Goal: Complete application form

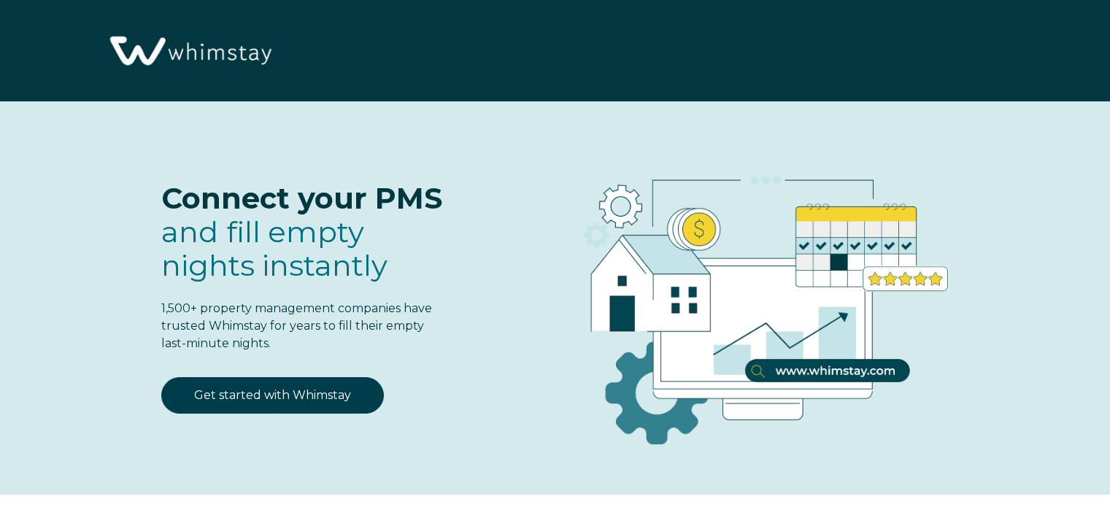
select select "NG"
select select "Standard"
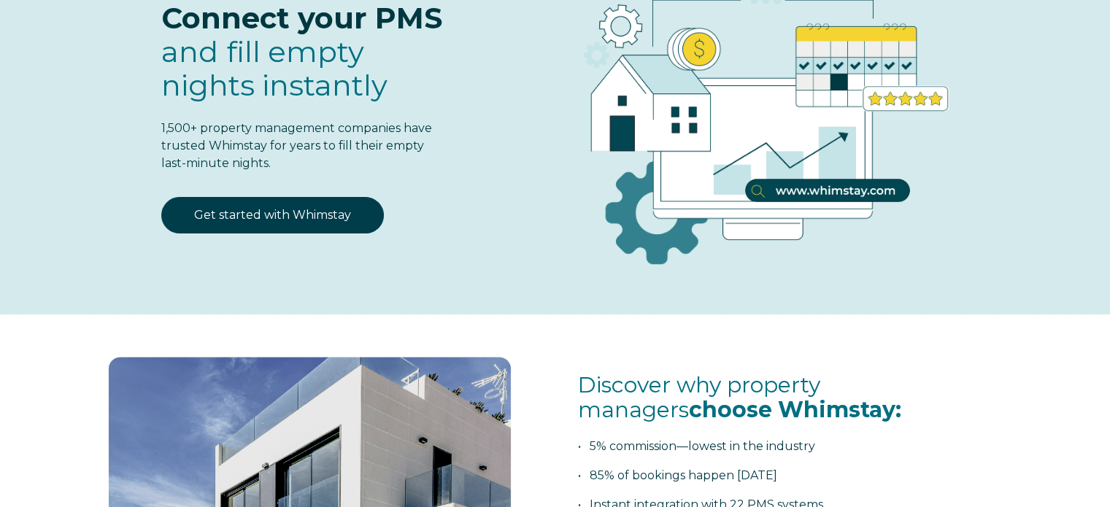
scroll to position [71, 0]
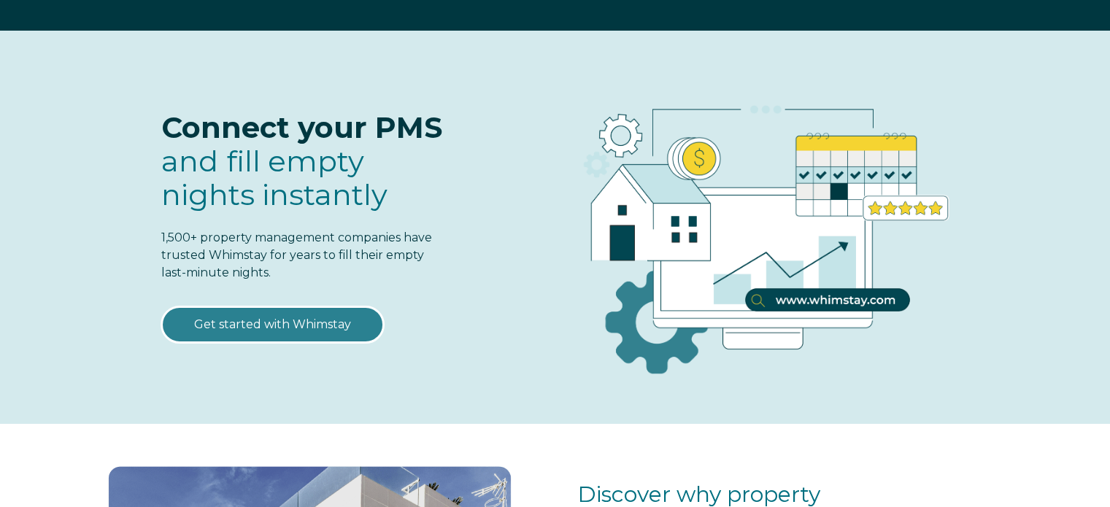
click at [284, 317] on link "Get started with Whimstay" at bounding box center [272, 324] width 223 height 36
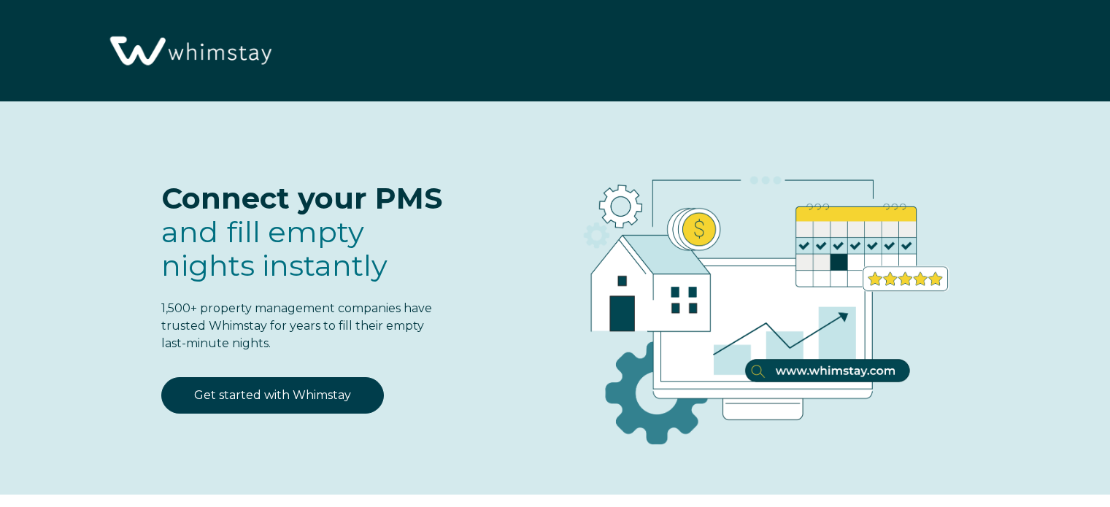
scroll to position [1804, 0]
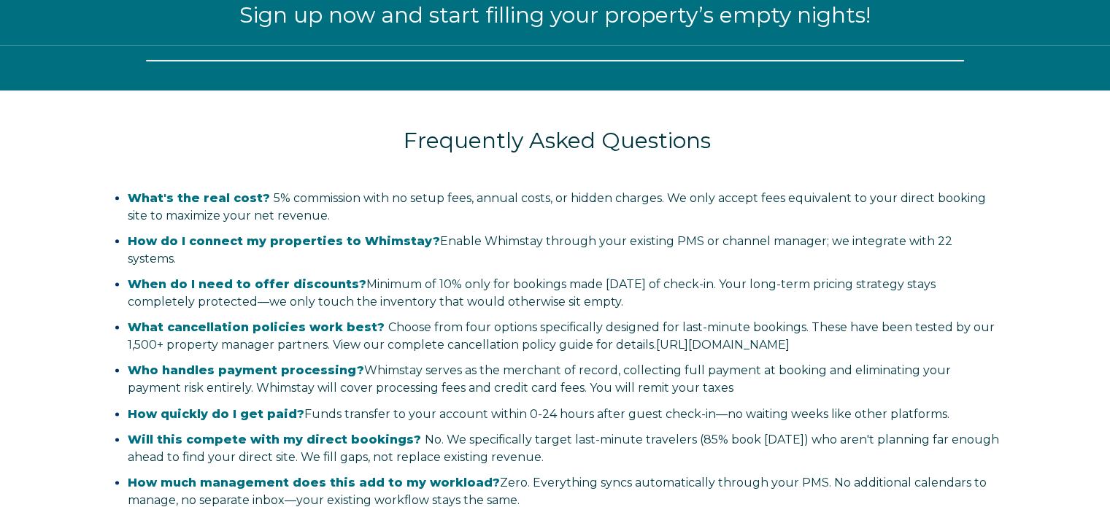
select select "NG"
select select "Standard"
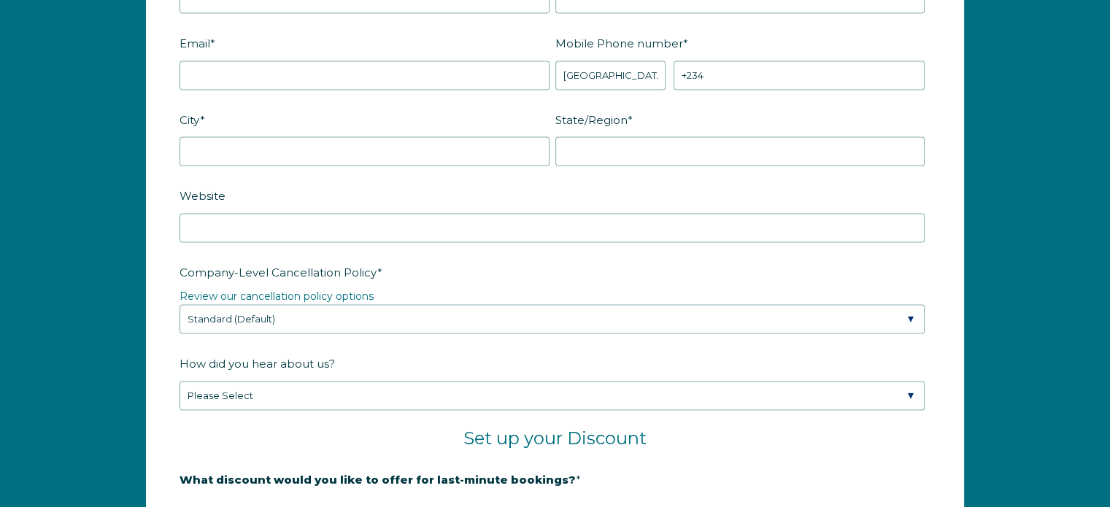
scroll to position [2315, 0]
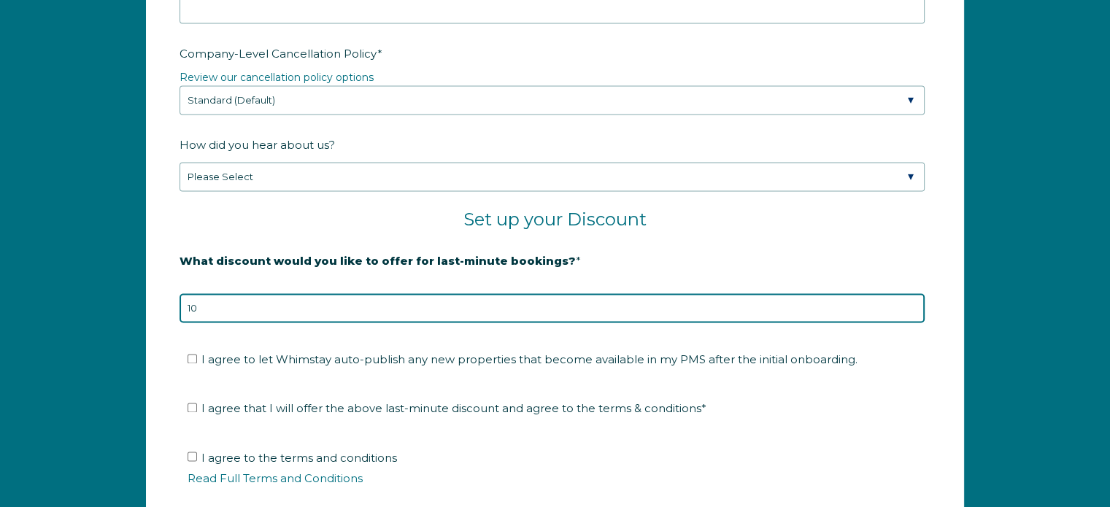
click at [910, 294] on input "10" at bounding box center [552, 307] width 745 height 29
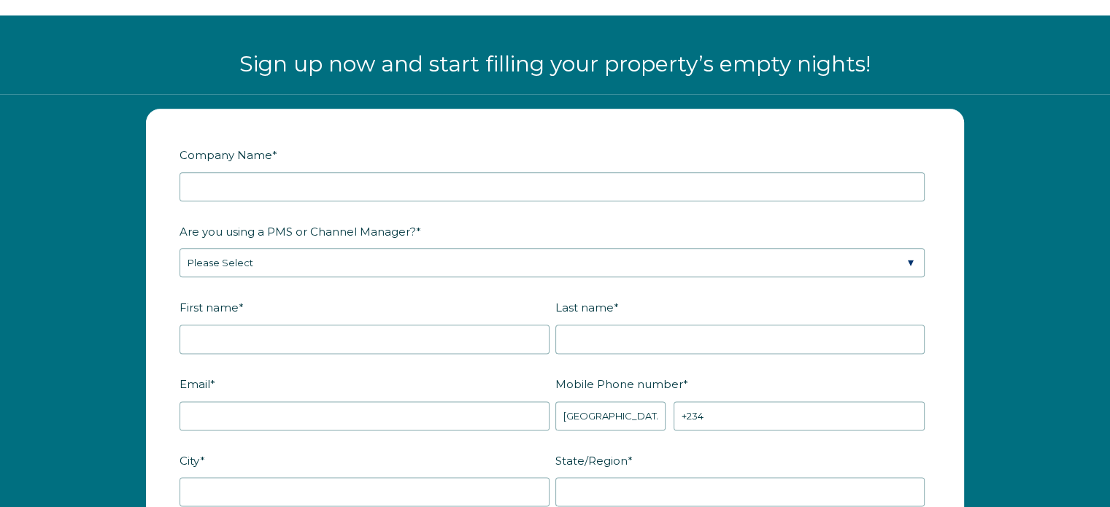
scroll to position [1658, 0]
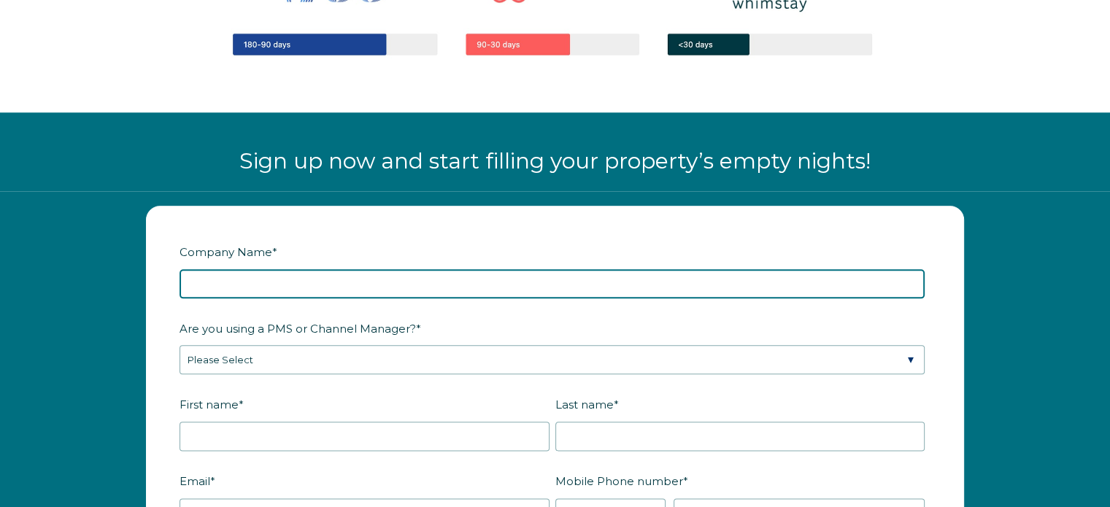
click at [414, 278] on input "Company Name *" at bounding box center [552, 283] width 745 height 29
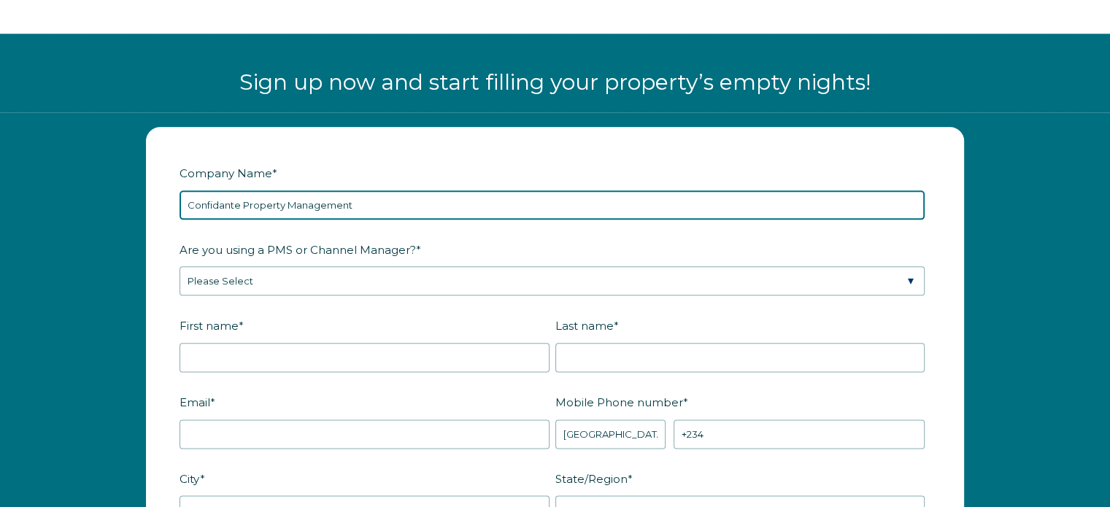
scroll to position [1738, 0]
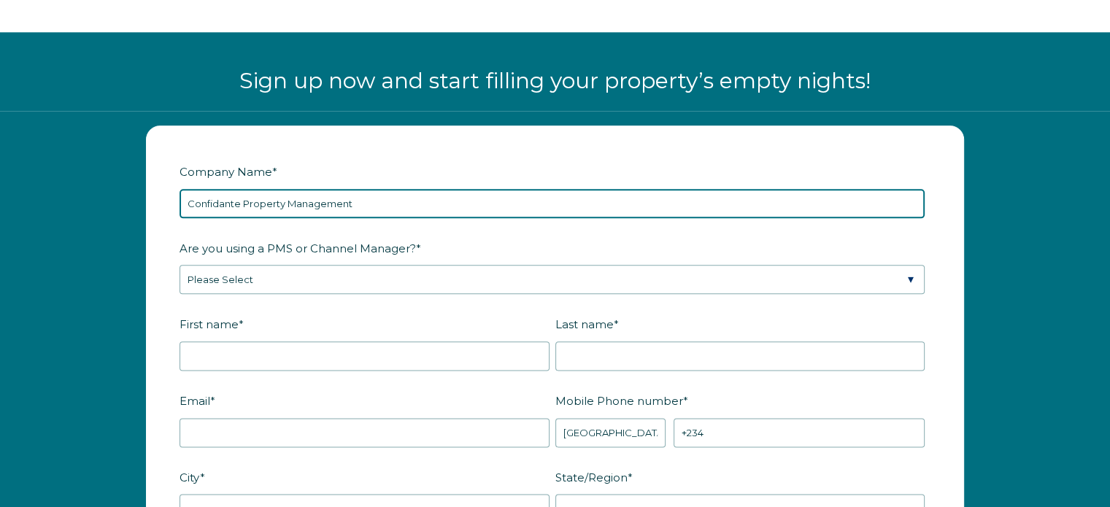
type input "Confidante Property Management"
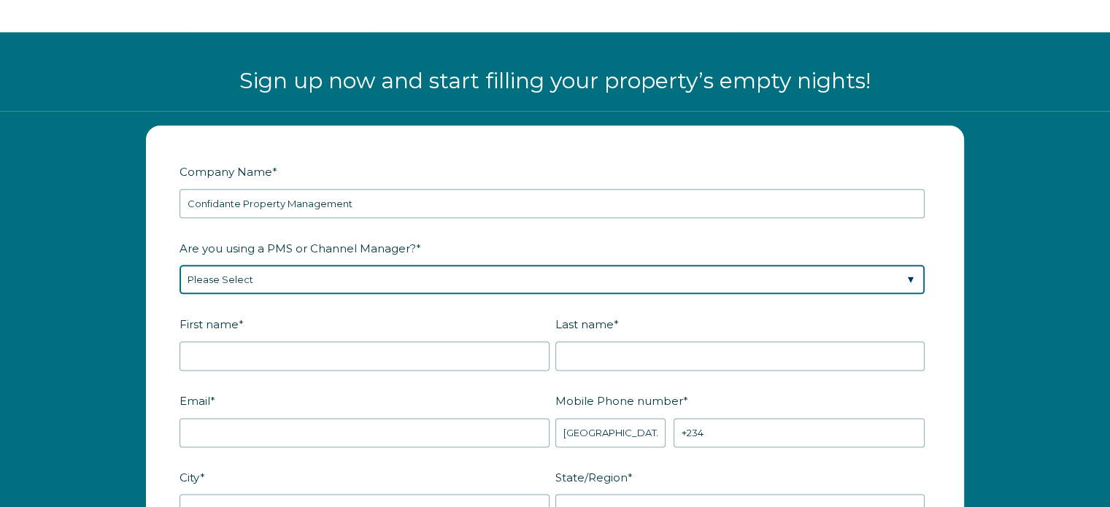
click at [490, 273] on select "Please Select Barefoot BookingPal Boost Brightside CiiRUS Escapia Guesty Hostaw…" at bounding box center [552, 279] width 745 height 29
select select "Hostaway"
click at [180, 265] on select "Please Select Barefoot BookingPal Boost Brightside CiiRUS Escapia Guesty Hostaw…" at bounding box center [552, 279] width 745 height 29
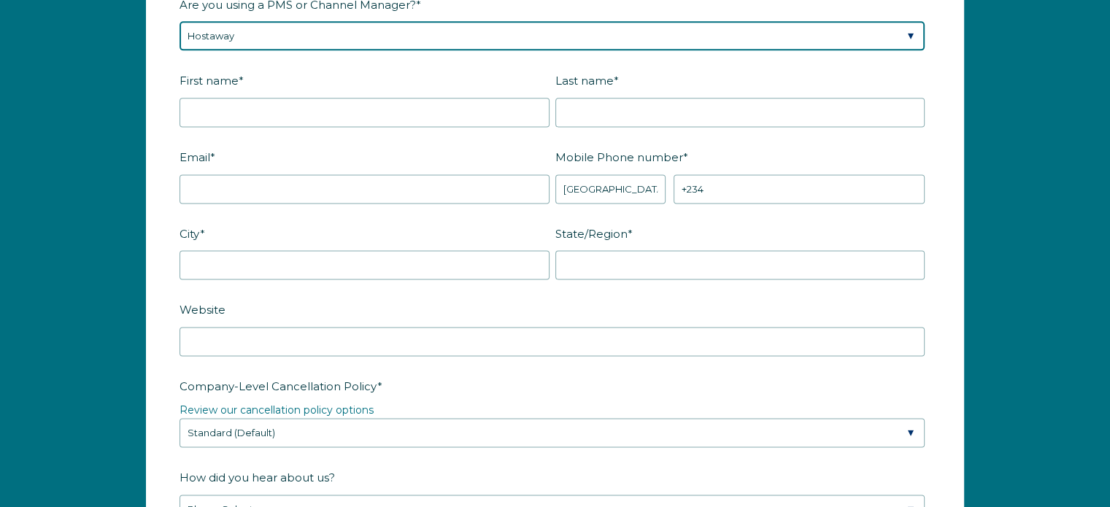
scroll to position [1957, 0]
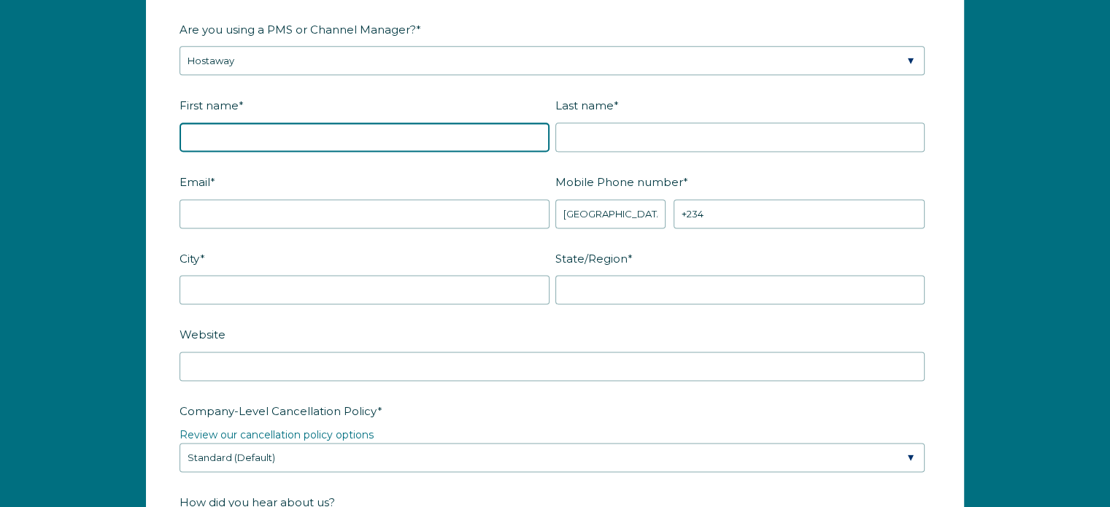
click at [295, 136] on input "First name *" at bounding box center [365, 137] width 370 height 29
click at [339, 134] on input "Chloe" at bounding box center [365, 137] width 370 height 29
paste input "é"
type input "Chloé"
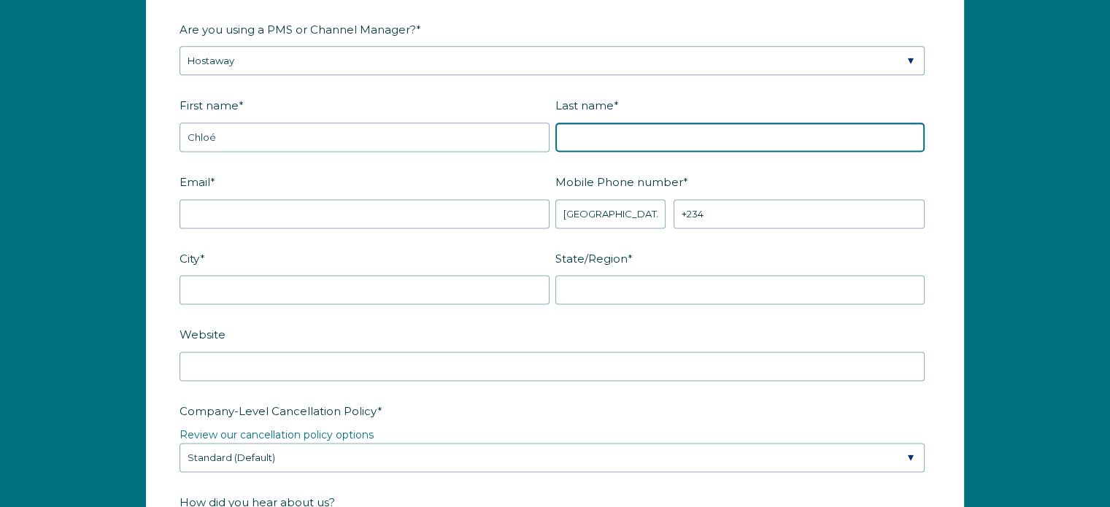
click at [608, 139] on input "Last name *" at bounding box center [740, 137] width 370 height 29
type input "Vargas"
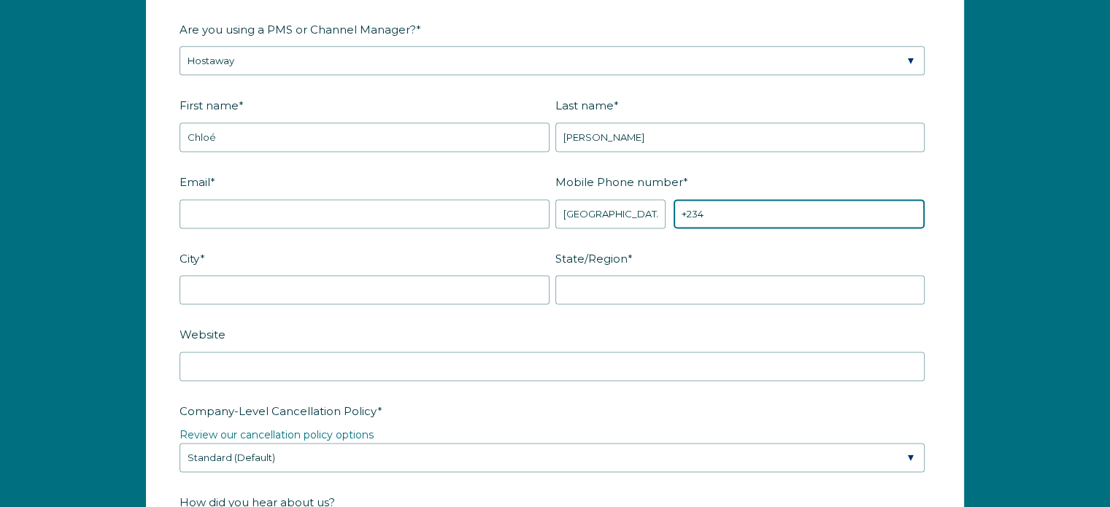
click at [711, 207] on input "+234" at bounding box center [799, 213] width 251 height 29
drag, startPoint x: 711, startPoint y: 207, endPoint x: 677, endPoint y: 207, distance: 34.3
click at [677, 207] on input "+234" at bounding box center [799, 213] width 251 height 29
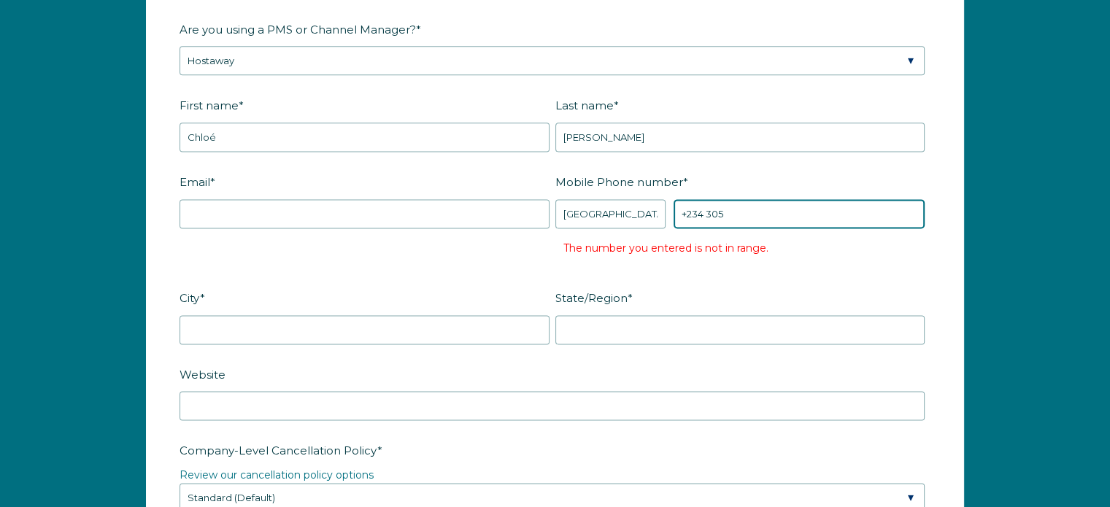
type input "+234 305"
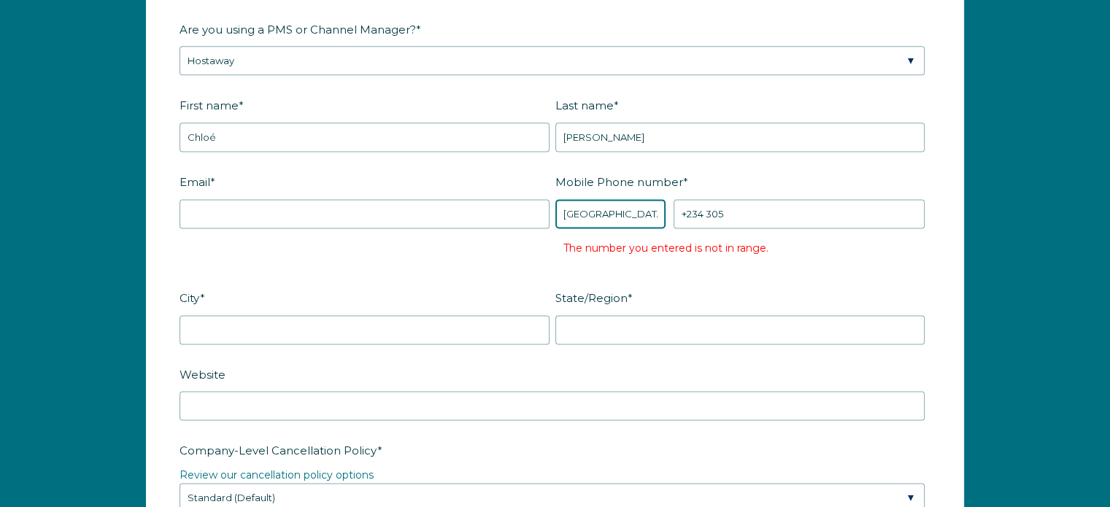
click at [628, 212] on select "* Afghanistan (‫افغانستان‬‎) Albania (Shqipëri) Algeria (‫الجزائر‬‎) American S…" at bounding box center [610, 213] width 111 height 29
select select "US"
click at [555, 199] on select "* Afghanistan (‫افغانستان‬‎) Albania (Shqipëri) Algeria (‫الجزائر‬‎) American S…" at bounding box center [610, 213] width 111 height 29
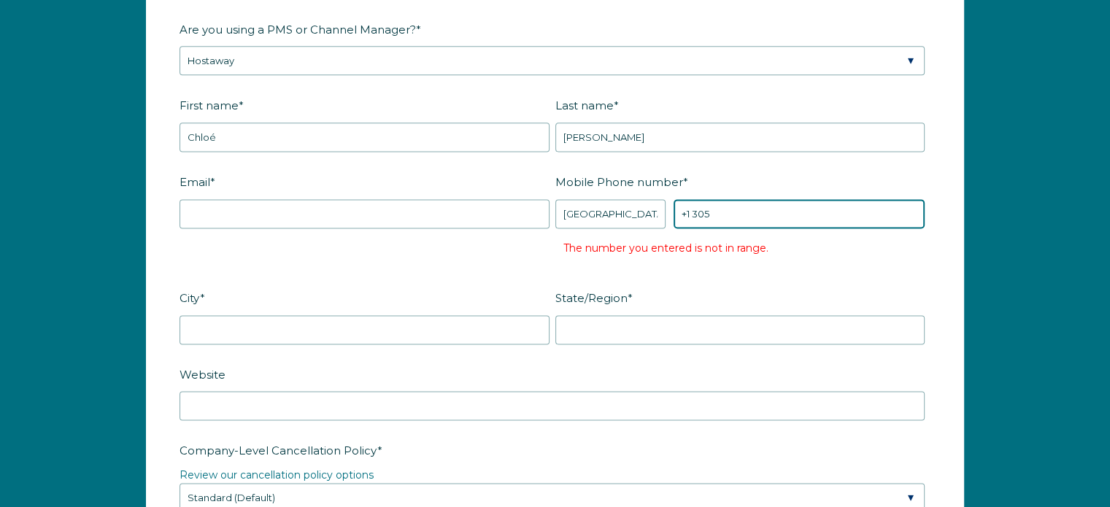
click at [737, 210] on input "+1 305" at bounding box center [799, 213] width 251 height 29
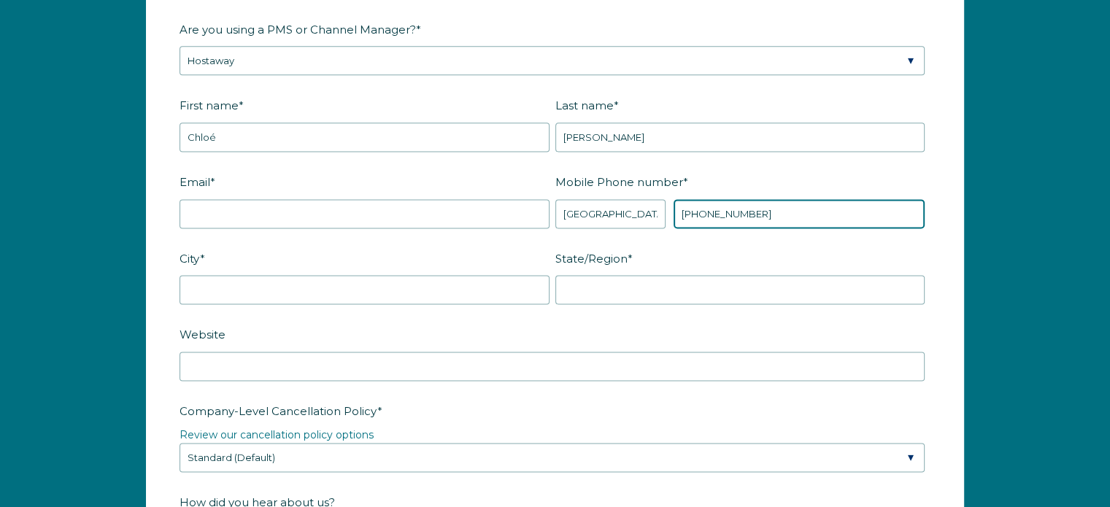
type input "+1 3055642806"
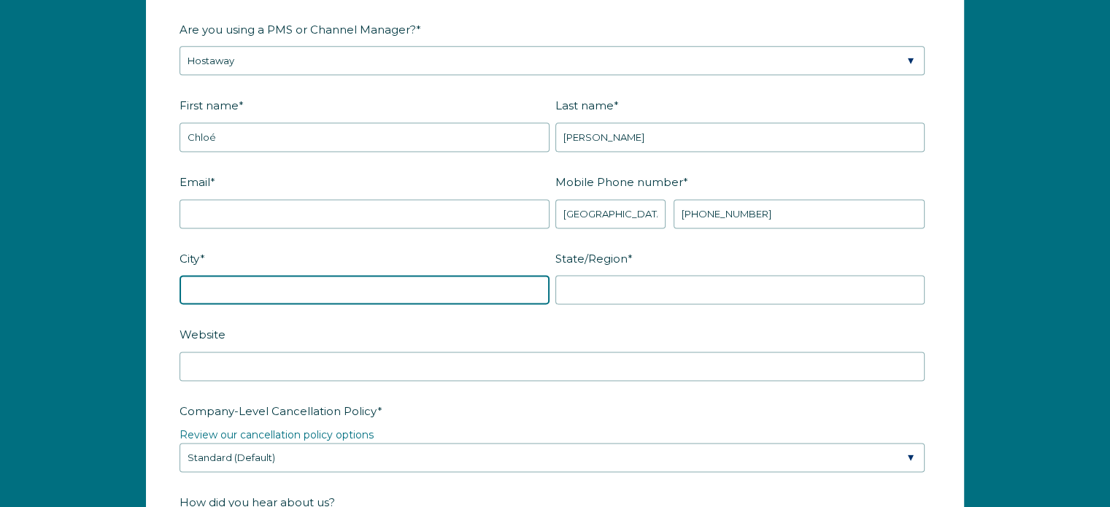
click at [347, 288] on input "City *" at bounding box center [365, 289] width 370 height 29
type input "Miami"
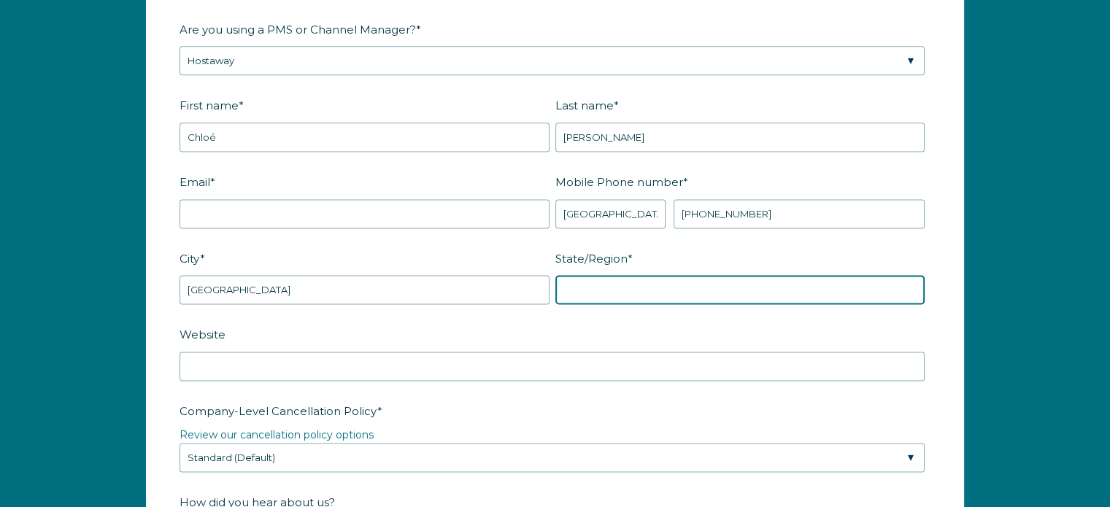
click at [591, 280] on input "State/Region *" at bounding box center [740, 289] width 370 height 29
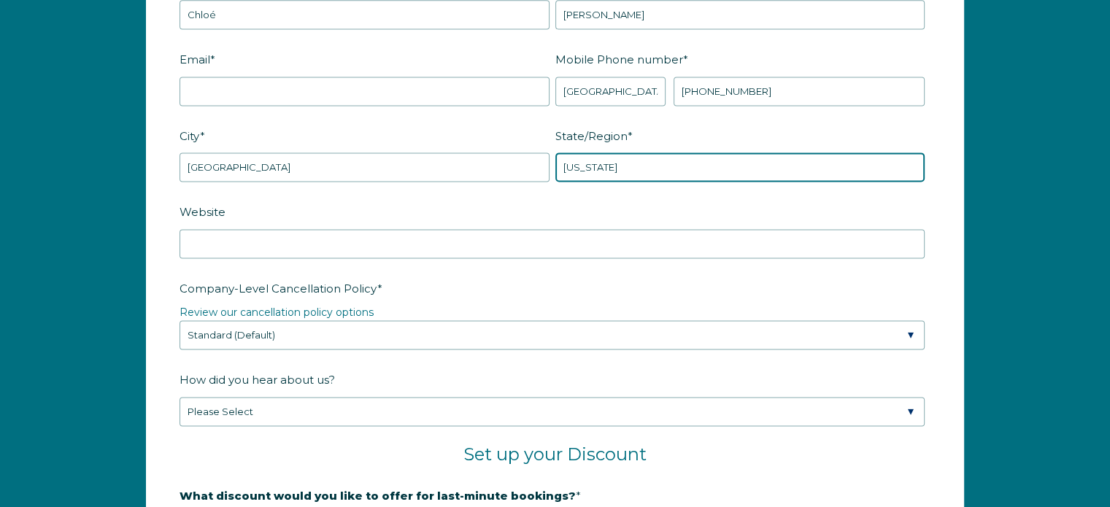
scroll to position [2080, 0]
type input "Florida"
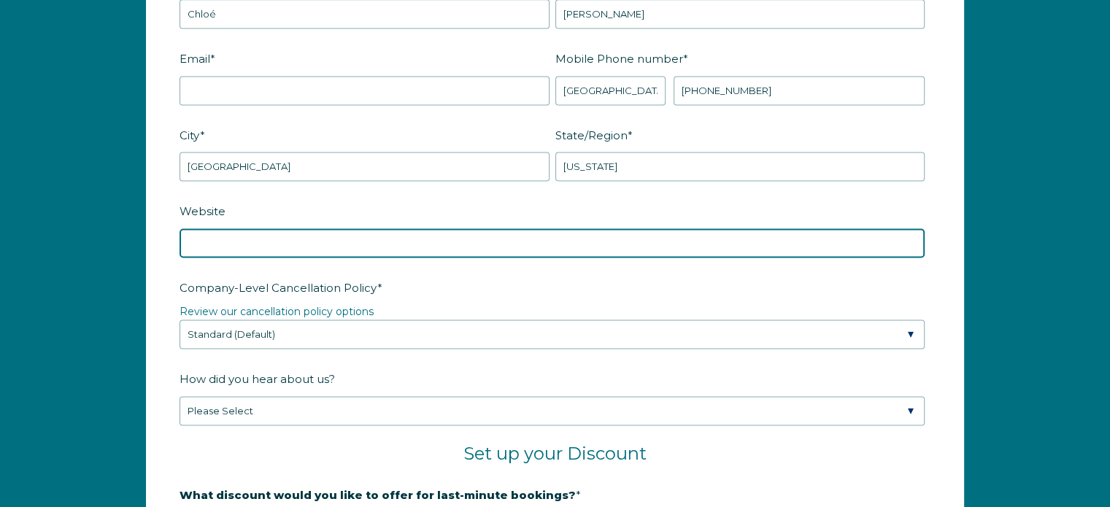
click at [556, 236] on input "Website" at bounding box center [552, 242] width 745 height 29
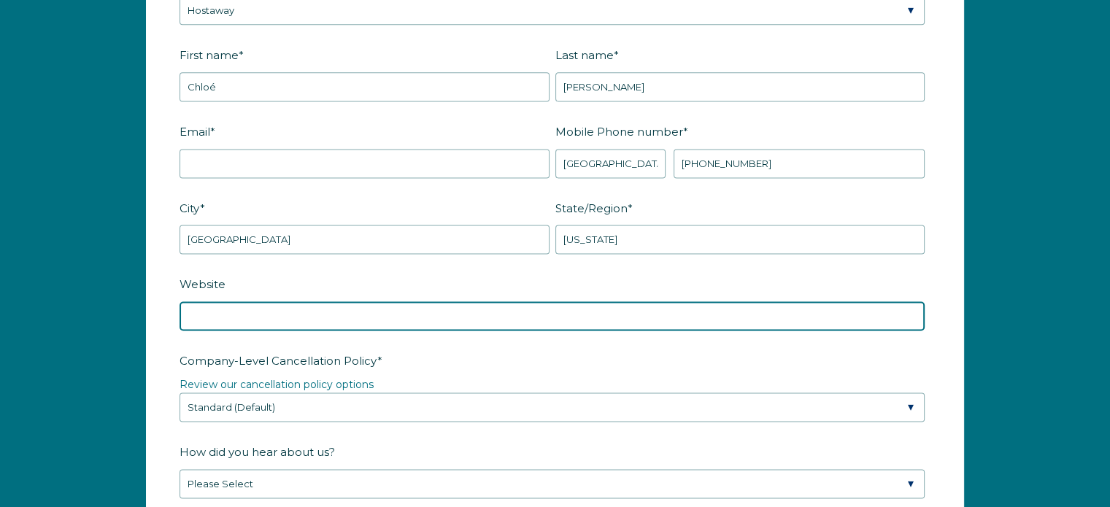
click at [318, 303] on input "Website" at bounding box center [552, 315] width 745 height 29
paste input "confidantepm.holidayfuture.com"
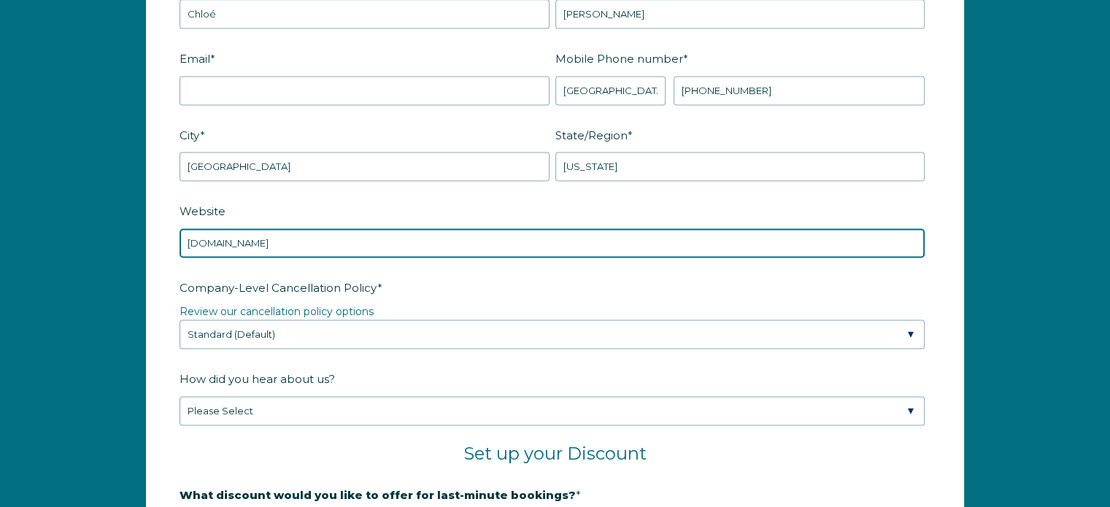
type input "confidantepm.holidayfuture.com"
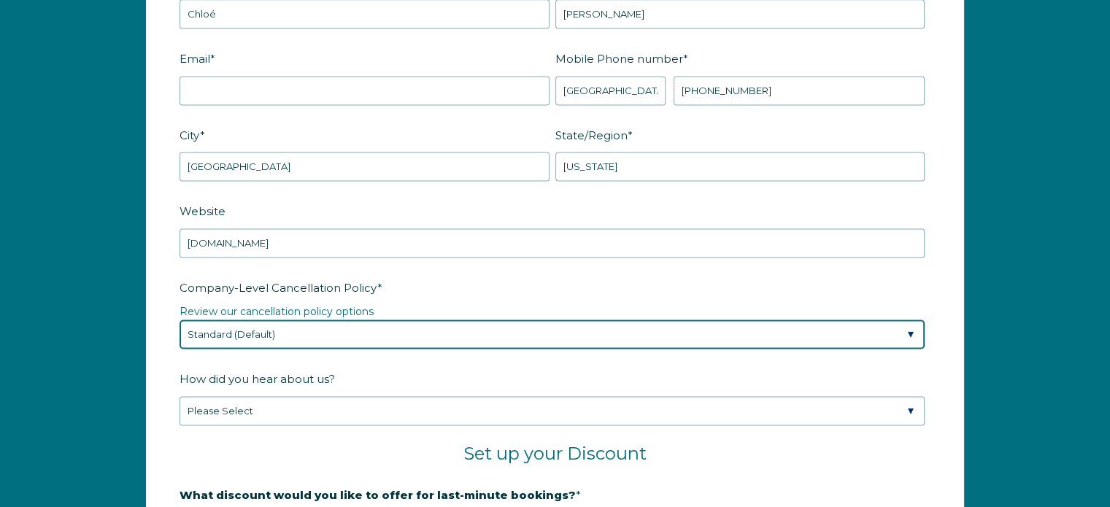
drag, startPoint x: 909, startPoint y: 329, endPoint x: 639, endPoint y: 292, distance: 272.6
click at [909, 329] on select "Please Select Partial Standard (Default) Moderate Strict" at bounding box center [552, 334] width 745 height 29
click at [503, 323] on select "Please Select Partial Standard (Default) Moderate Strict" at bounding box center [552, 334] width 745 height 29
drag, startPoint x: 333, startPoint y: 326, endPoint x: 420, endPoint y: 343, distance: 88.4
click at [333, 326] on select "Please Select Partial Standard (Default) Moderate Strict" at bounding box center [552, 334] width 745 height 29
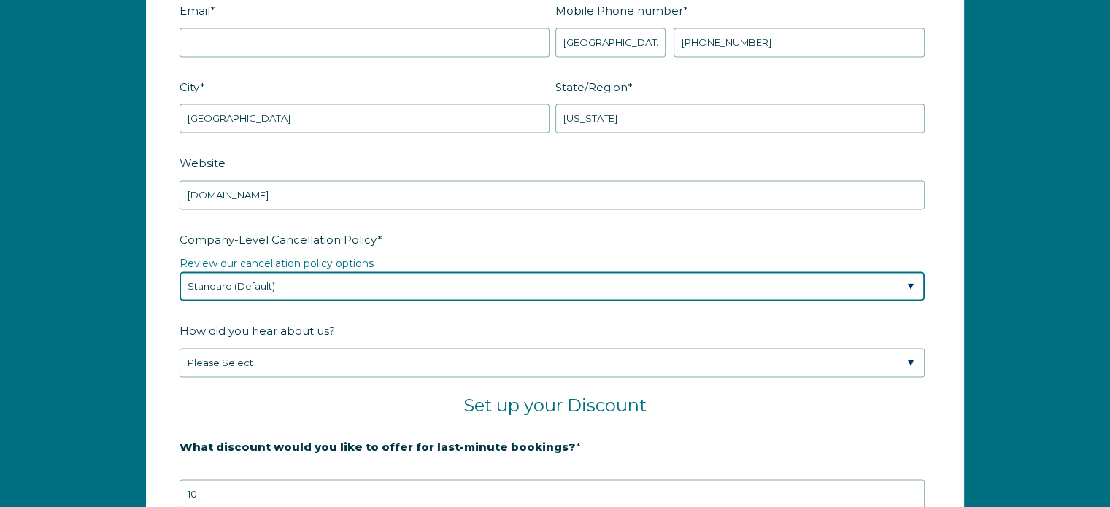
scroll to position [2226, 0]
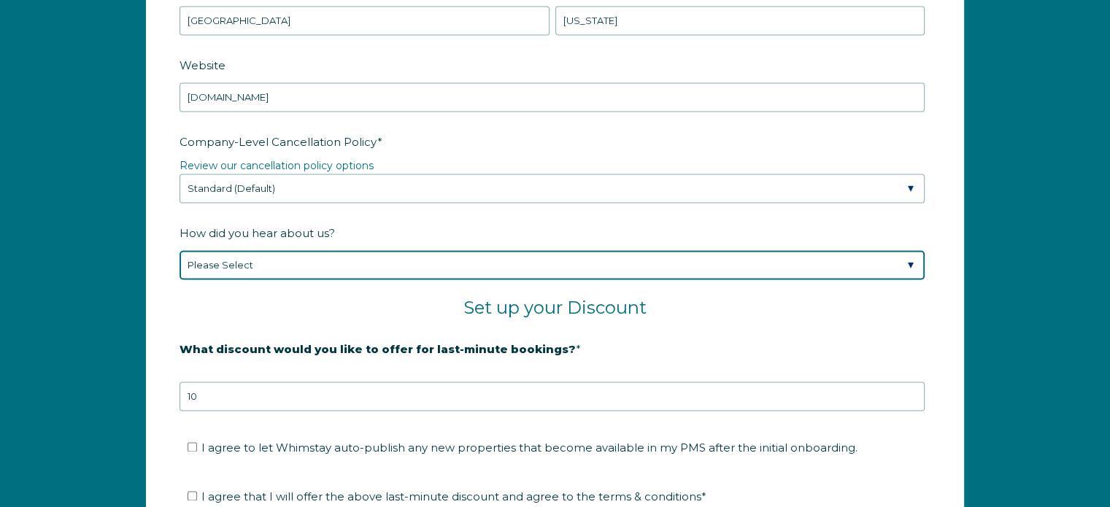
click at [342, 255] on select "Please Select Found Whimstay through a Google search Spoke to a Whimstay salesp…" at bounding box center [552, 264] width 745 height 29
click at [180, 250] on select "Please Select Found Whimstay through a Google search Spoke to a Whimstay salesp…" at bounding box center [552, 264] width 745 height 29
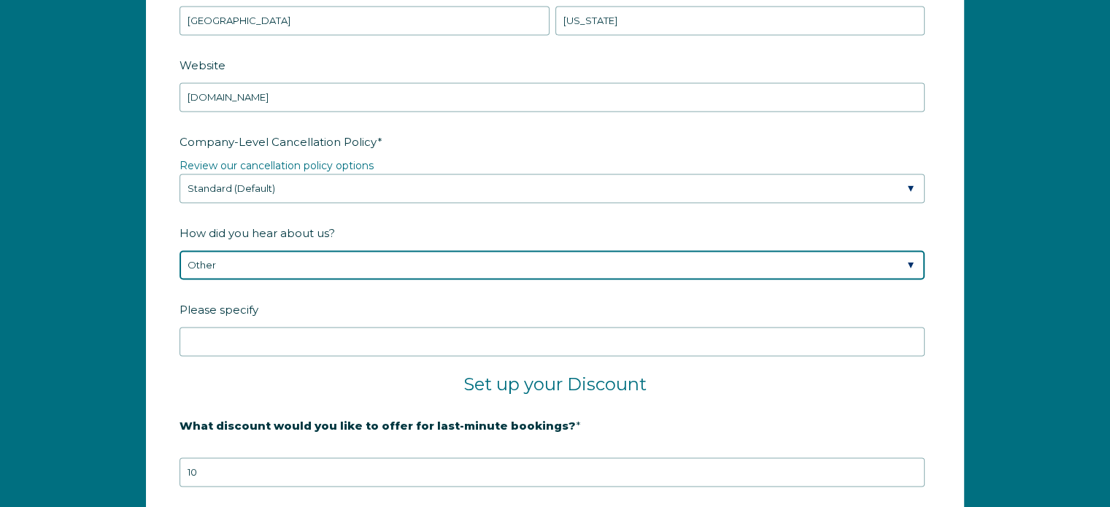
drag, startPoint x: 758, startPoint y: 262, endPoint x: 734, endPoint y: 274, distance: 26.8
click at [758, 262] on select "Please Select Found Whimstay through a Google search Spoke to a Whimstay salesp…" at bounding box center [552, 264] width 745 height 29
select select "Podcast"
click at [180, 250] on select "Please Select Found Whimstay through a Google search Spoke to a Whimstay salesp…" at bounding box center [552, 264] width 745 height 29
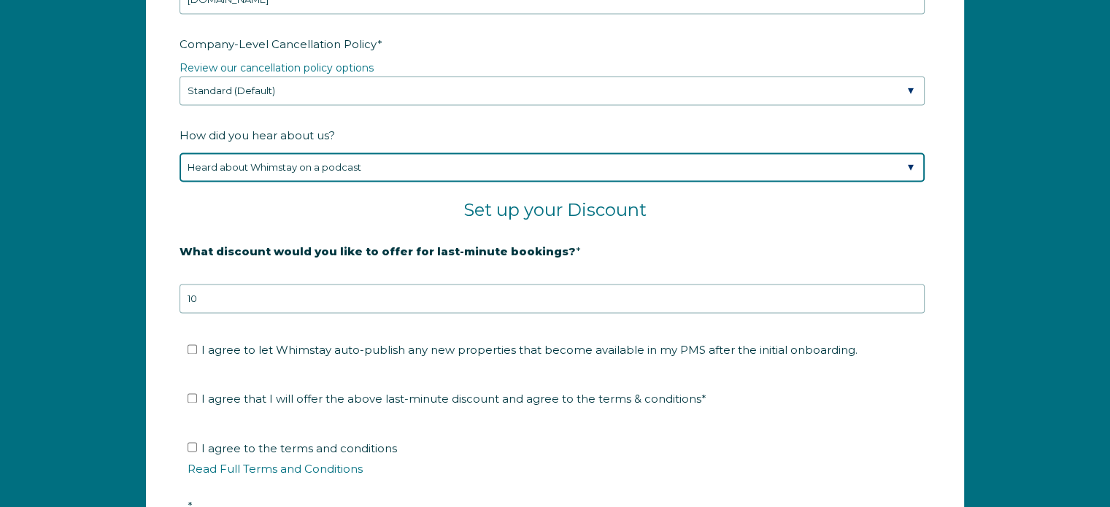
scroll to position [2445, 0]
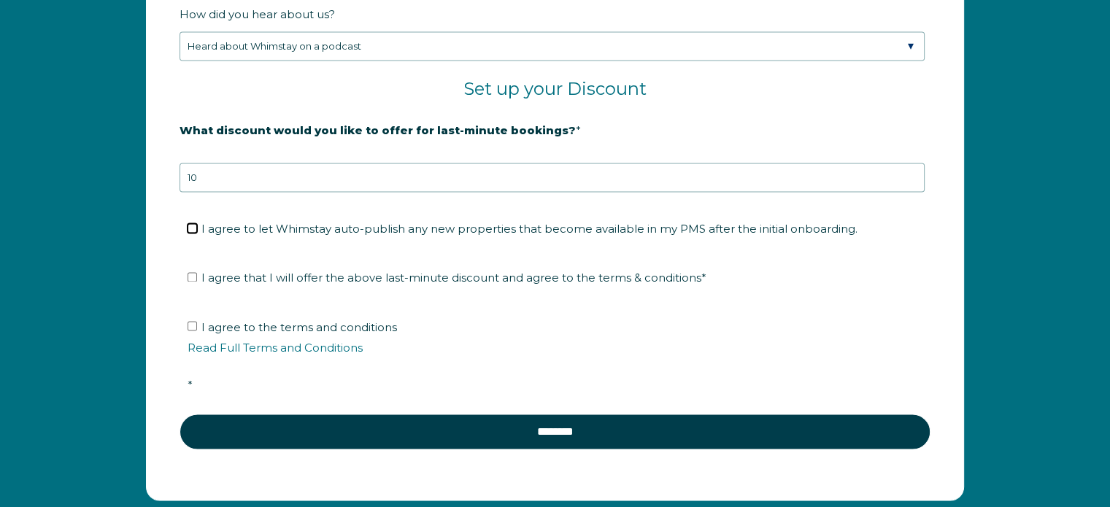
click at [192, 224] on input "I agree to let Whimstay auto-publish any new properties that become available i…" at bounding box center [192, 227] width 9 height 9
click at [189, 223] on input "I agree to let Whimstay auto-publish any new properties that become available i…" at bounding box center [192, 227] width 9 height 9
checkbox input "false"
click at [190, 277] on input "I agree that I will offer the above last-minute discount and agree to the terms…" at bounding box center [192, 276] width 9 height 9
checkbox input "true"
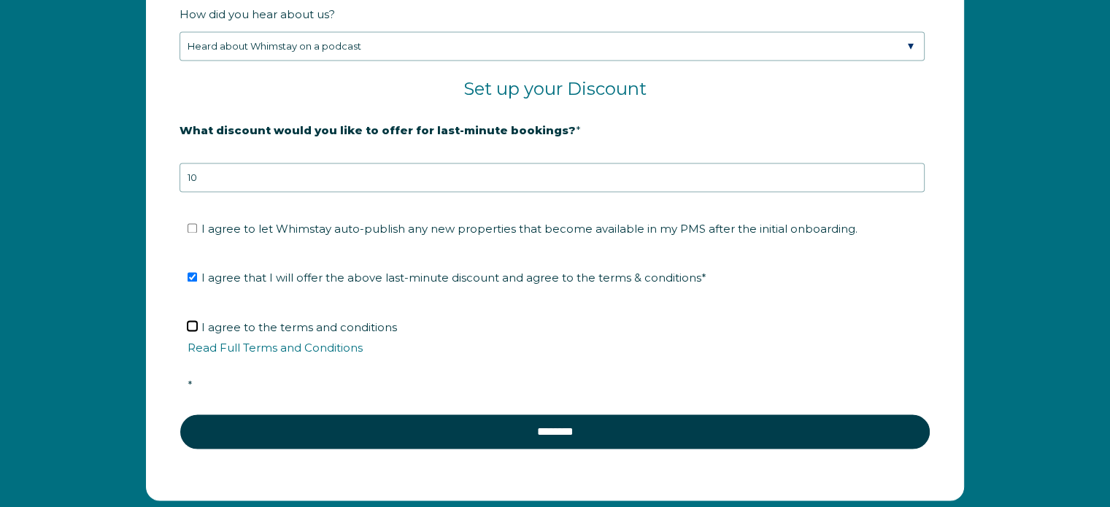
click at [192, 321] on input "I agree to the terms and conditions Read Full Terms and Conditions *" at bounding box center [192, 325] width 9 height 9
checkbox input "true"
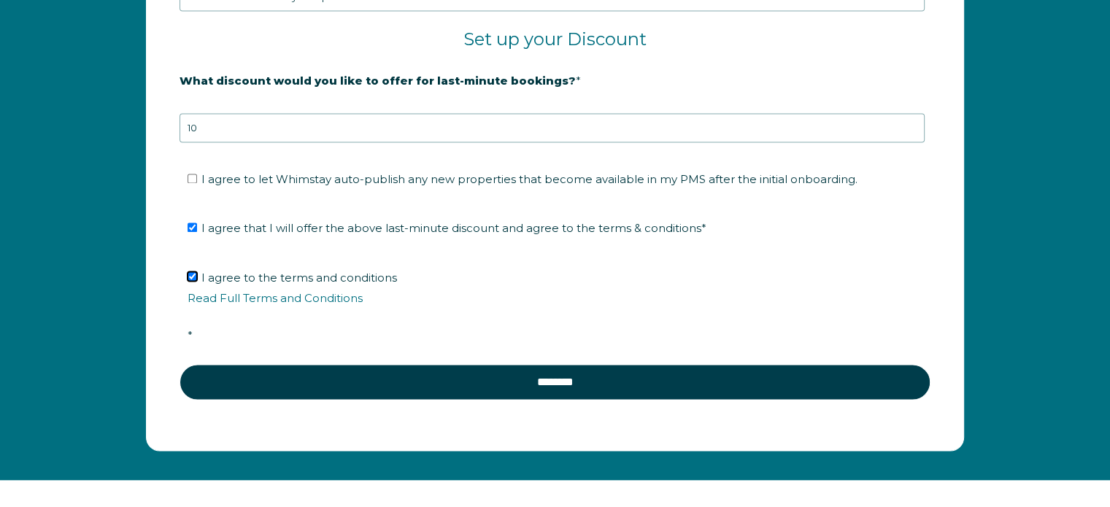
scroll to position [2591, 0]
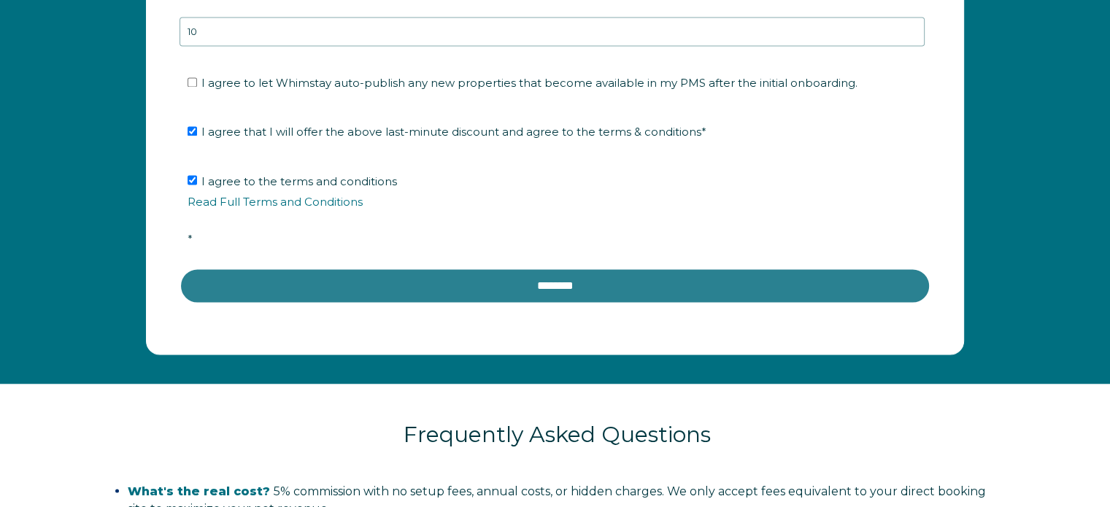
click at [514, 281] on input "********" at bounding box center [555, 285] width 751 height 35
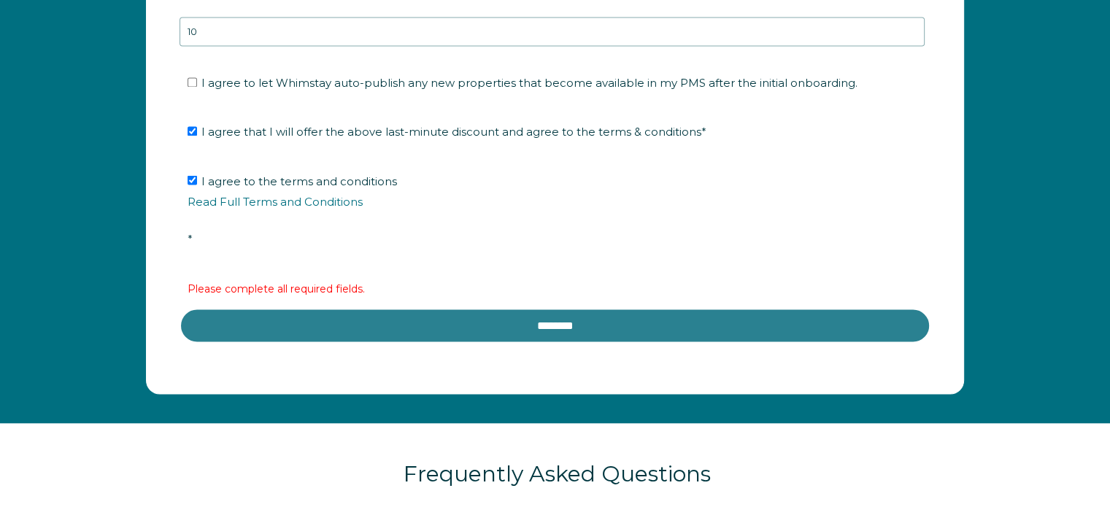
scroll to position [2485, 0]
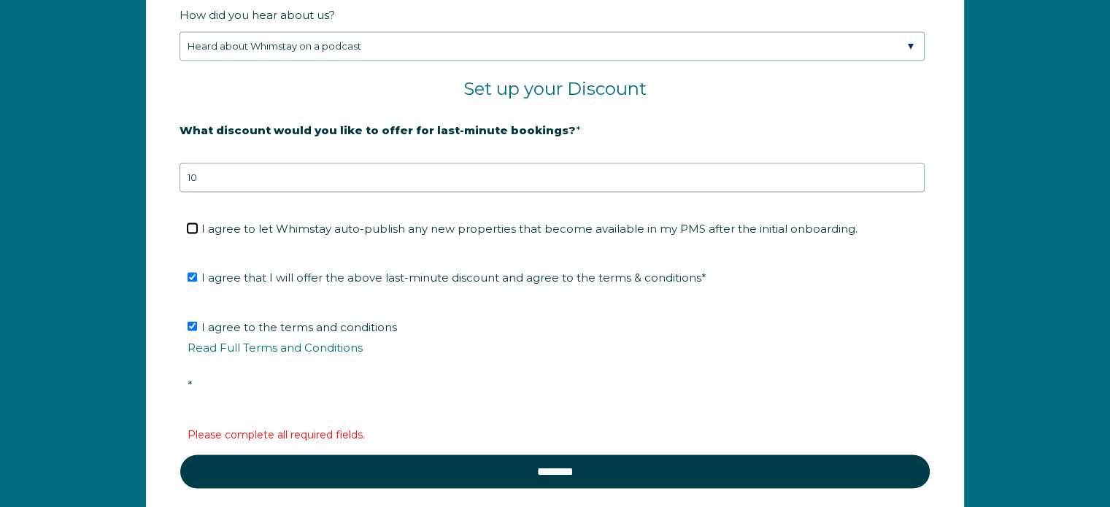
click at [193, 223] on input "I agree to let Whimstay auto-publish any new properties that become available i…" at bounding box center [192, 227] width 9 height 9
checkbox input "true"
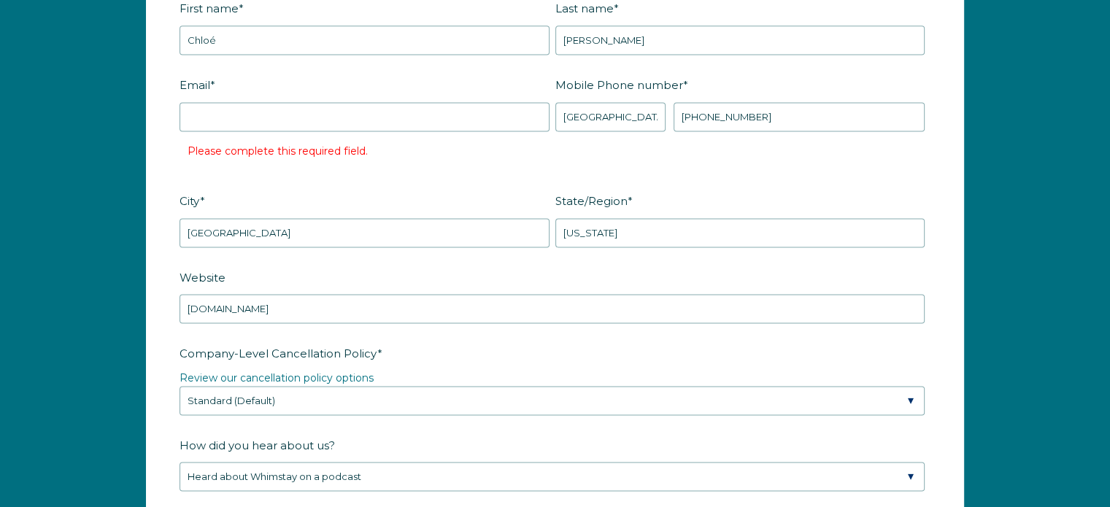
scroll to position [1974, 0]
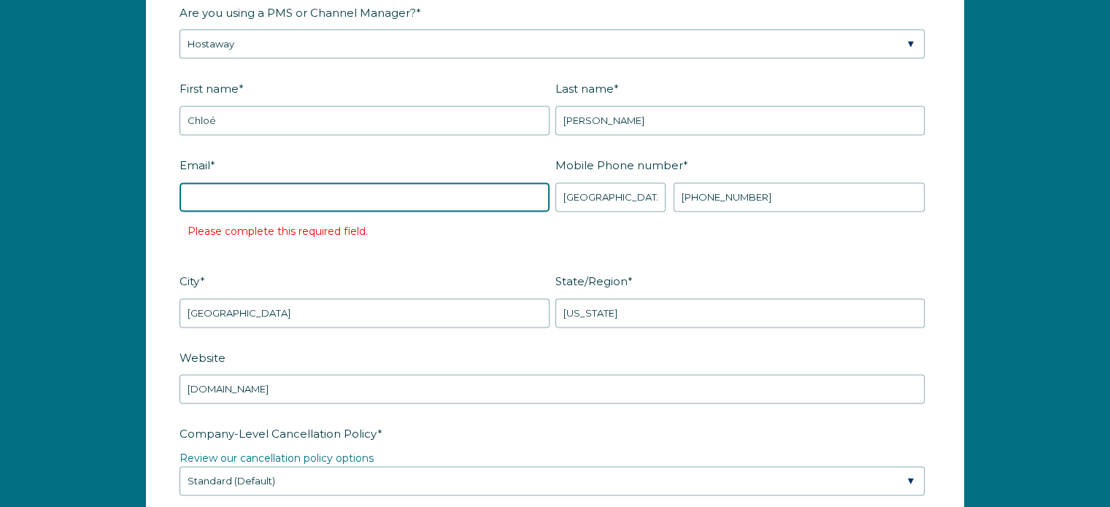
click at [406, 193] on input "Email *" at bounding box center [365, 196] width 370 height 29
type input "admin@confidantepm.com"
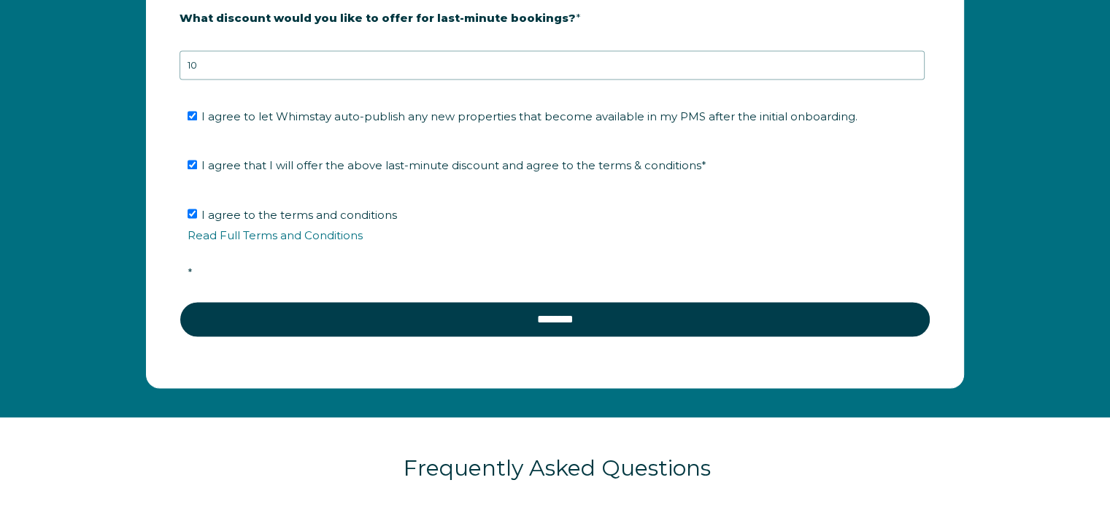
scroll to position [2412, 0]
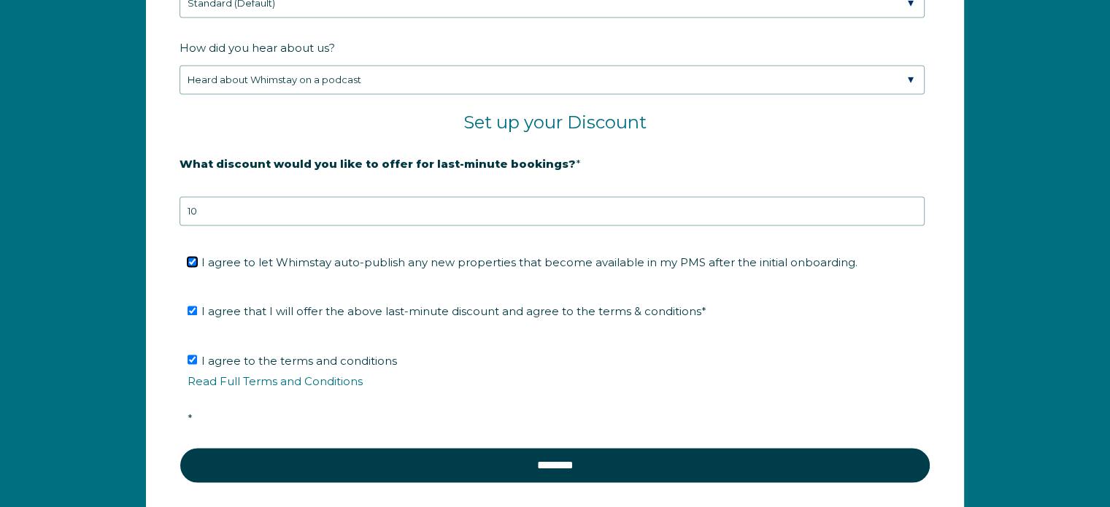
click at [193, 261] on input "I agree to let Whimstay auto-publish any new properties that become available i…" at bounding box center [192, 261] width 9 height 9
checkbox input "false"
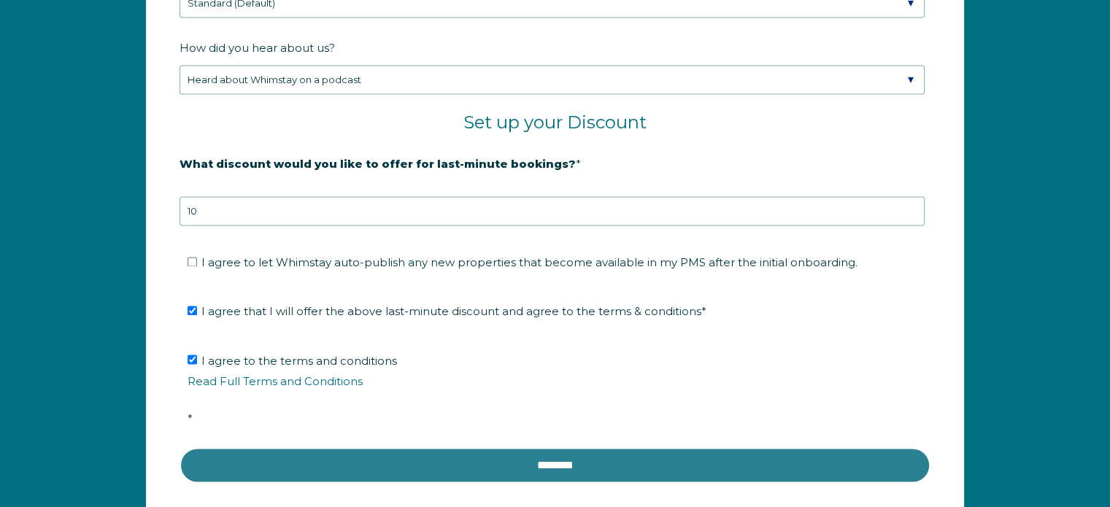
click at [476, 458] on input "********" at bounding box center [555, 464] width 751 height 35
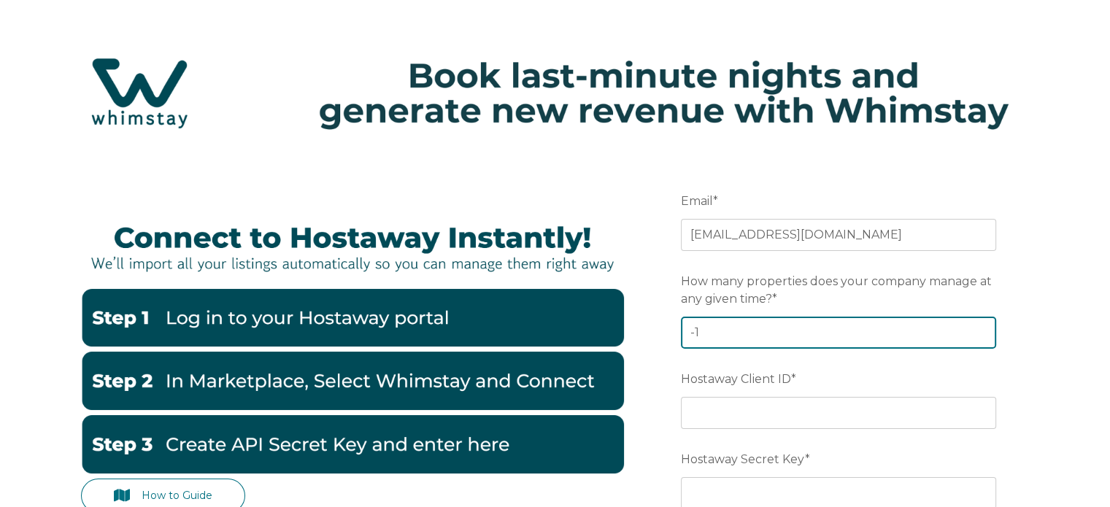
click at [981, 338] on input "-1" at bounding box center [838, 333] width 315 height 32
click at [981, 338] on input "-2" at bounding box center [838, 333] width 315 height 32
click at [980, 329] on input "-1" at bounding box center [838, 333] width 315 height 32
click at [980, 329] on input "0" at bounding box center [838, 333] width 315 height 32
click at [980, 329] on input "1" at bounding box center [838, 333] width 315 height 32
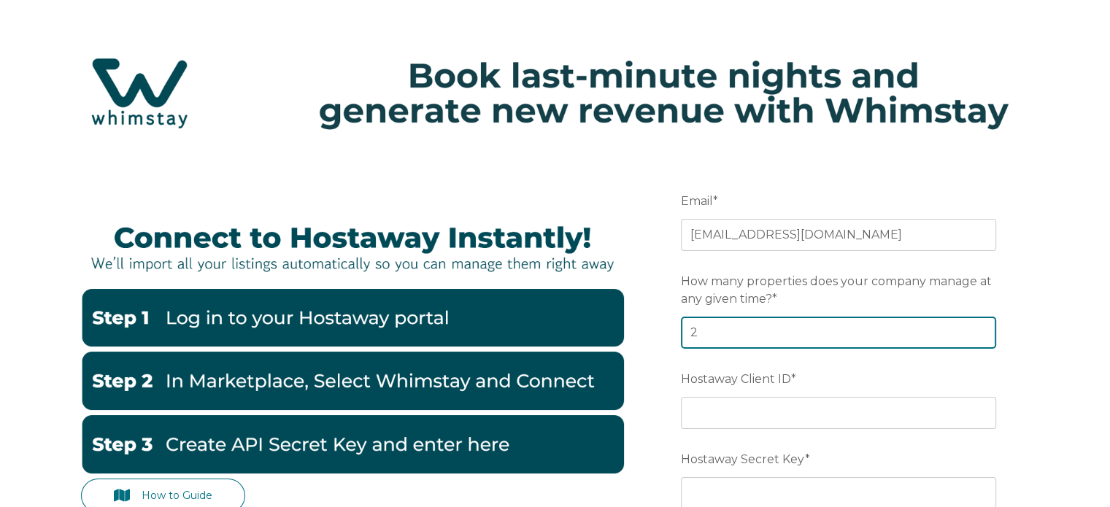
click at [980, 329] on input "2" at bounding box center [838, 333] width 315 height 32
click at [980, 329] on input "3" at bounding box center [838, 333] width 315 height 32
click at [981, 325] on input "4" at bounding box center [838, 333] width 315 height 32
type input "5"
click at [981, 325] on input "5" at bounding box center [838, 333] width 315 height 32
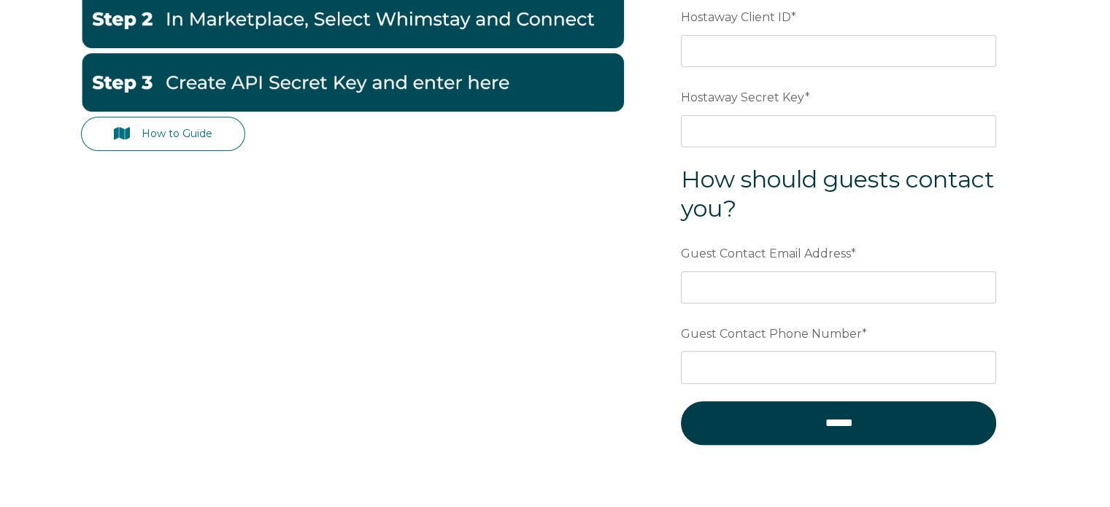
scroll to position [219, 0]
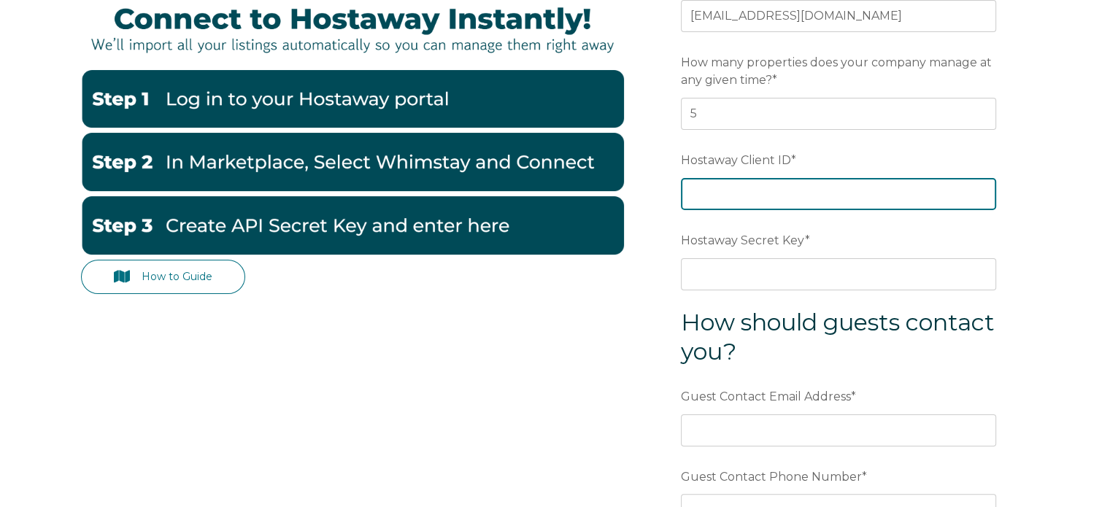
click at [745, 195] on input "Hostaway Client ID *" at bounding box center [838, 194] width 315 height 32
click at [712, 199] on input "Hostaway Client ID *" at bounding box center [838, 194] width 315 height 32
paste input "70468"
type input "70468"
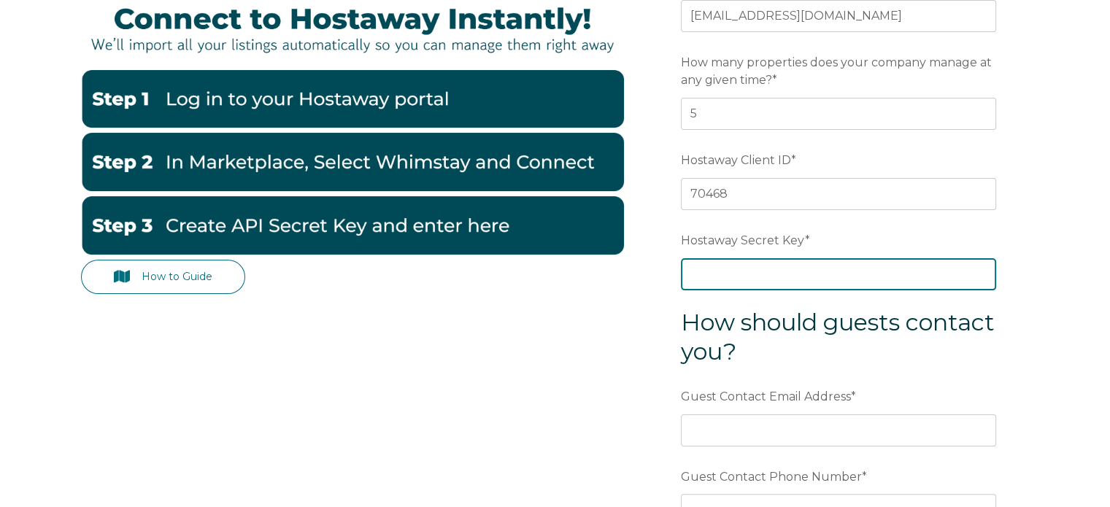
click at [750, 279] on input "Hostaway Secret Key *" at bounding box center [838, 274] width 315 height 32
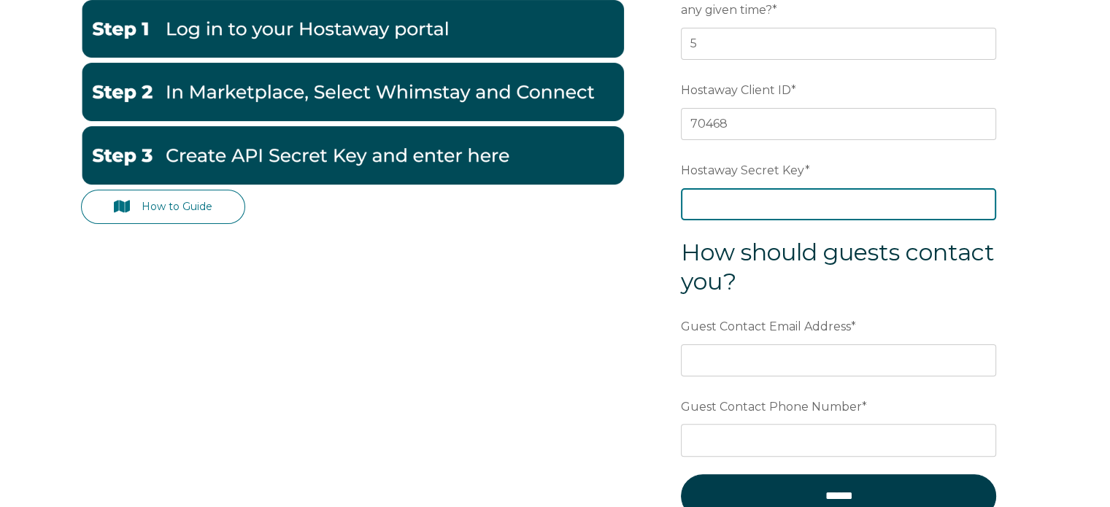
scroll to position [143, 0]
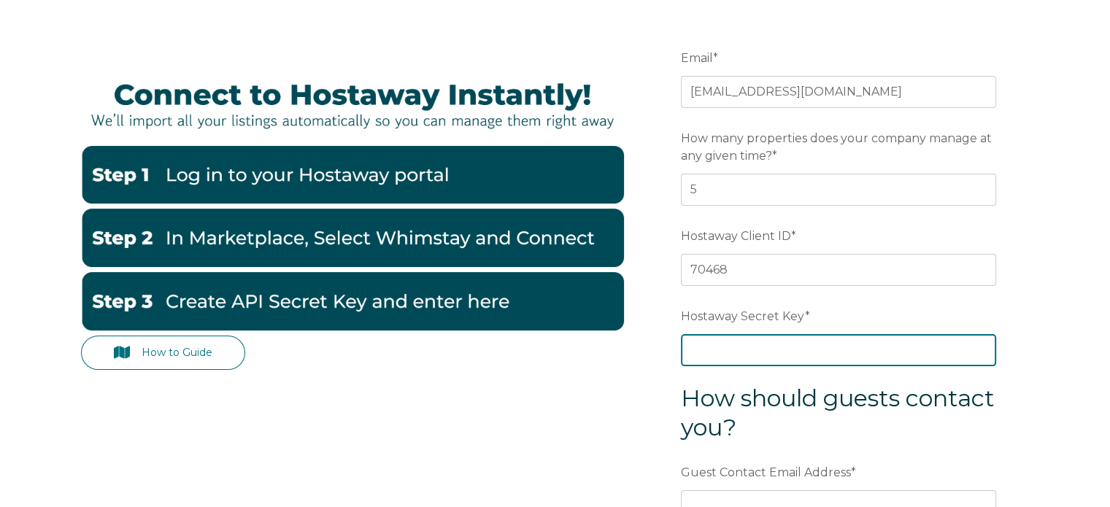
click at [712, 352] on input "Hostaway Secret Key *" at bounding box center [838, 350] width 315 height 32
paste input "cc609f8ebcfb218854fc034b930d059b0e48bfcf156a674c1b28a82cc8ecbb7f"
type input "cc609f8ebcfb218854fc034b930d059b0e48bfcf156a674c1b28a82cc8ecbb7f"
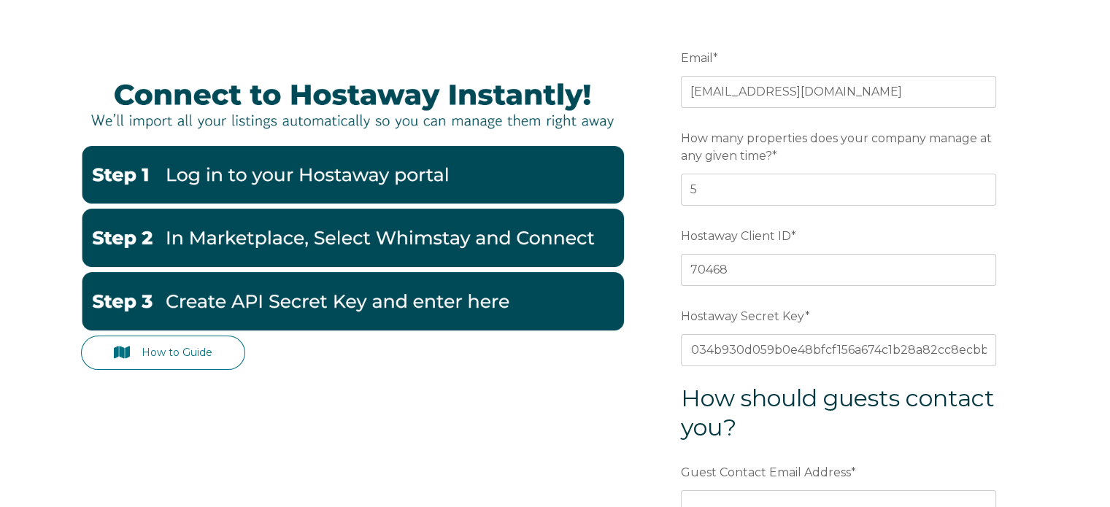
scroll to position [0, 0]
click at [859, 392] on span "How should guests contact you?" at bounding box center [838, 413] width 314 height 58
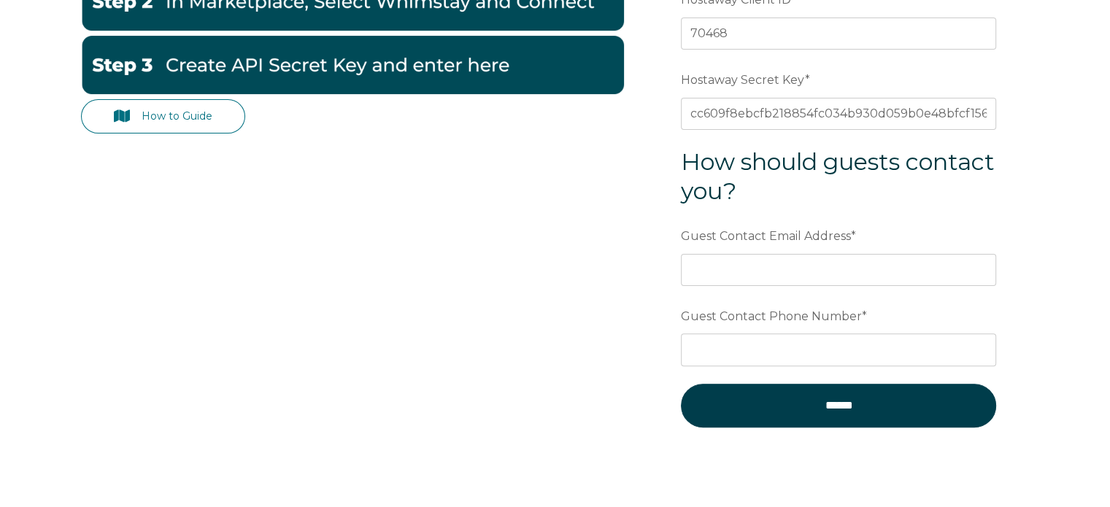
scroll to position [379, 0]
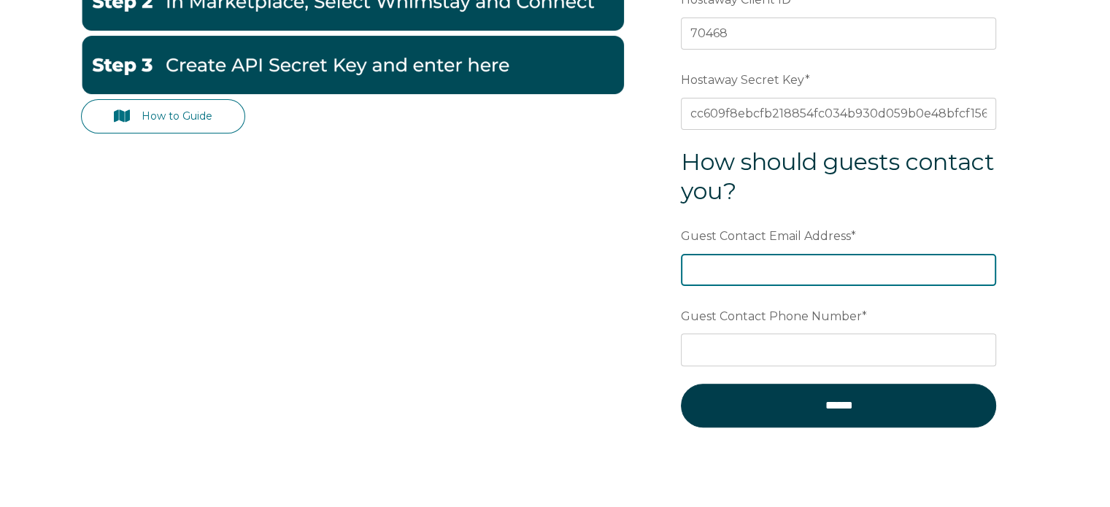
click at [747, 278] on input "Guest Contact Email Address *" at bounding box center [838, 270] width 315 height 32
type input "admin@confidantepm.com"
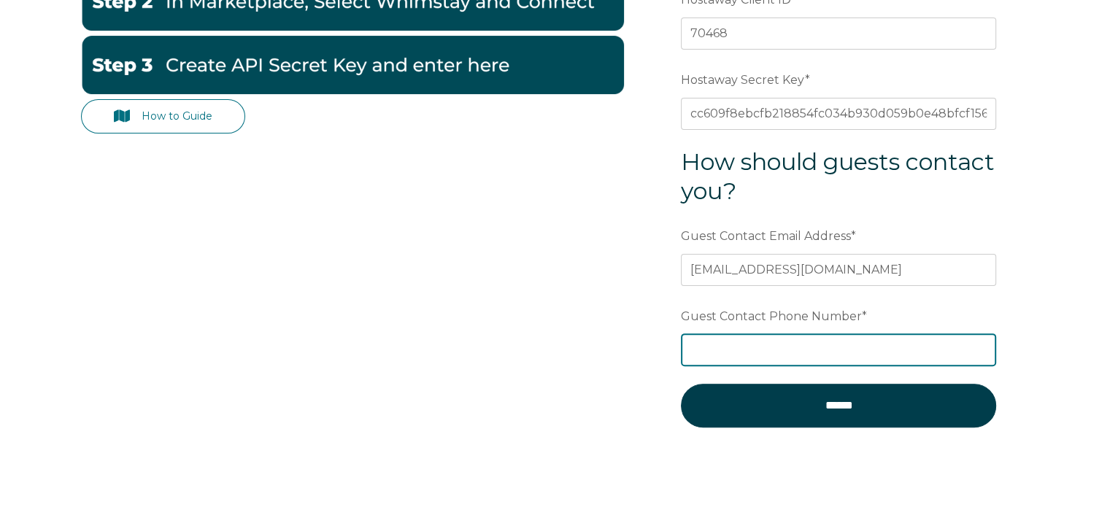
click at [721, 352] on input "Guest Contact Phone Number *" at bounding box center [838, 349] width 315 height 32
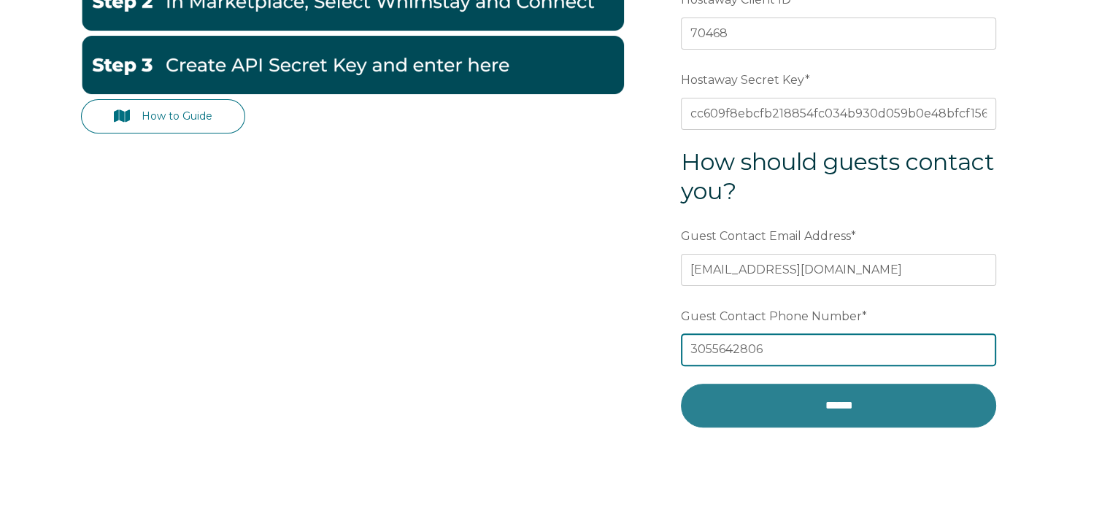
type input "3055642806"
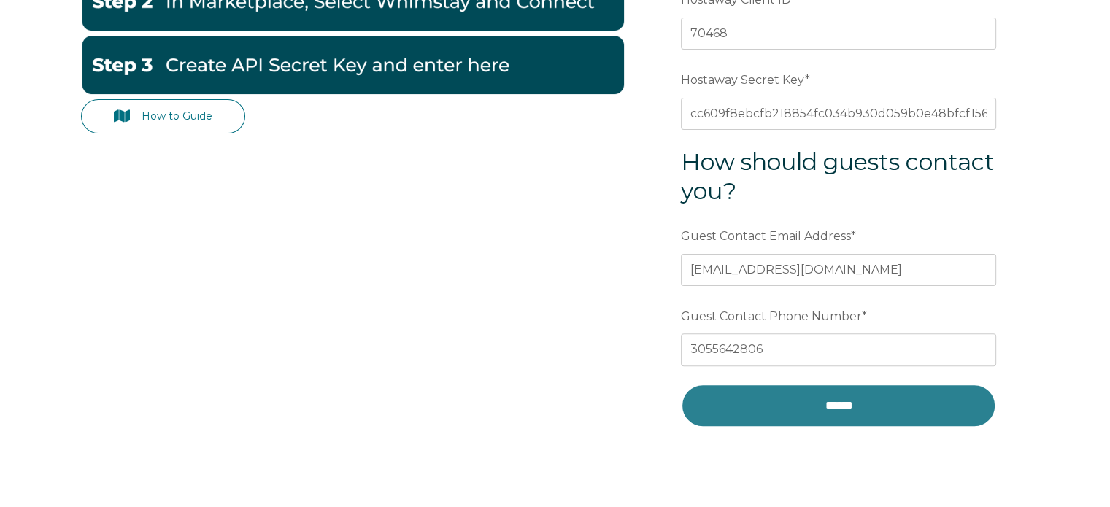
click at [748, 384] on input "******" at bounding box center [838, 406] width 315 height 44
click at [756, 405] on input "******" at bounding box center [838, 406] width 315 height 44
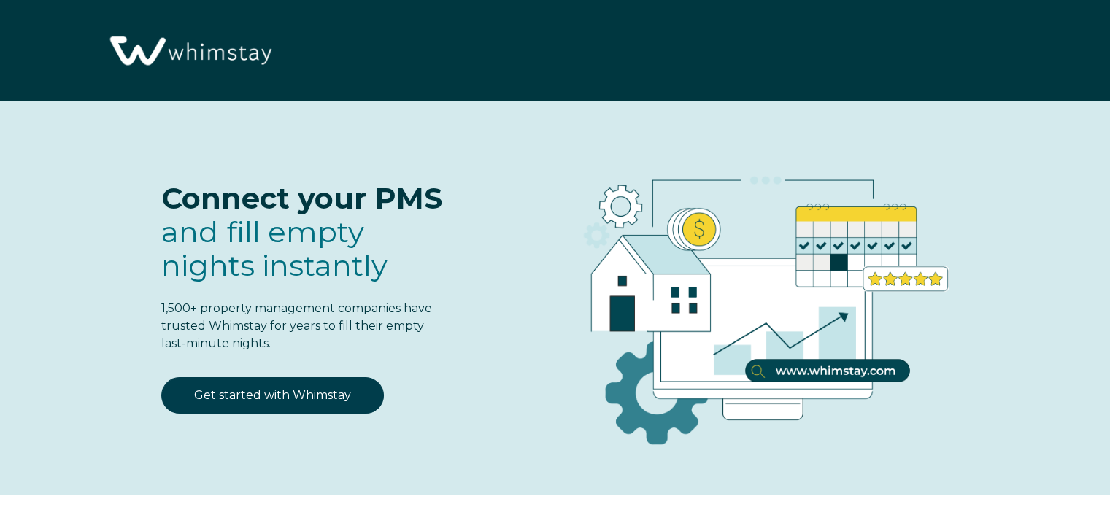
select select "US"
select select "Standard"
